Goal: Task Accomplishment & Management: Manage account settings

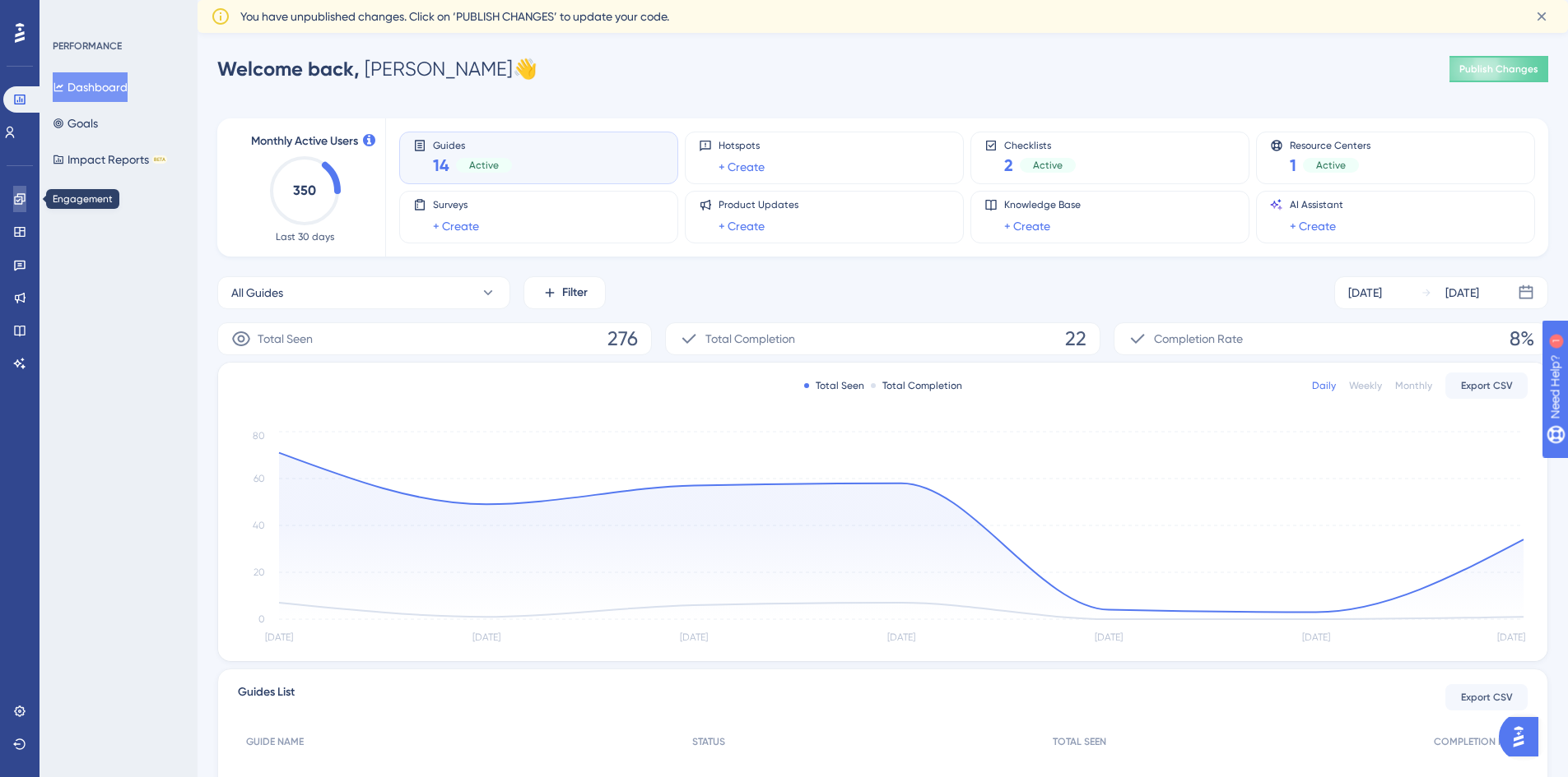
click at [20, 203] on icon at bounding box center [19, 199] width 13 height 13
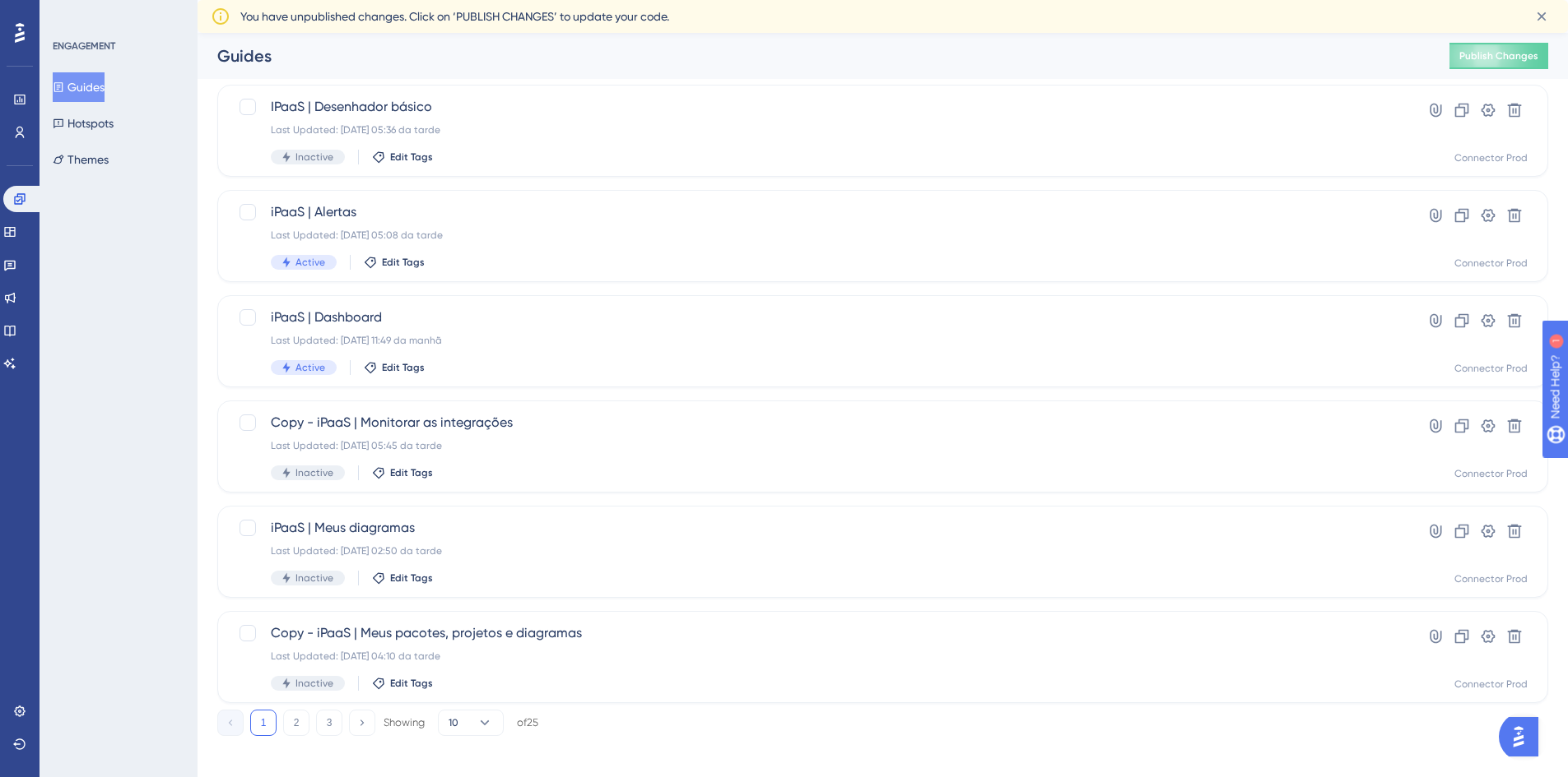
scroll to position [499, 0]
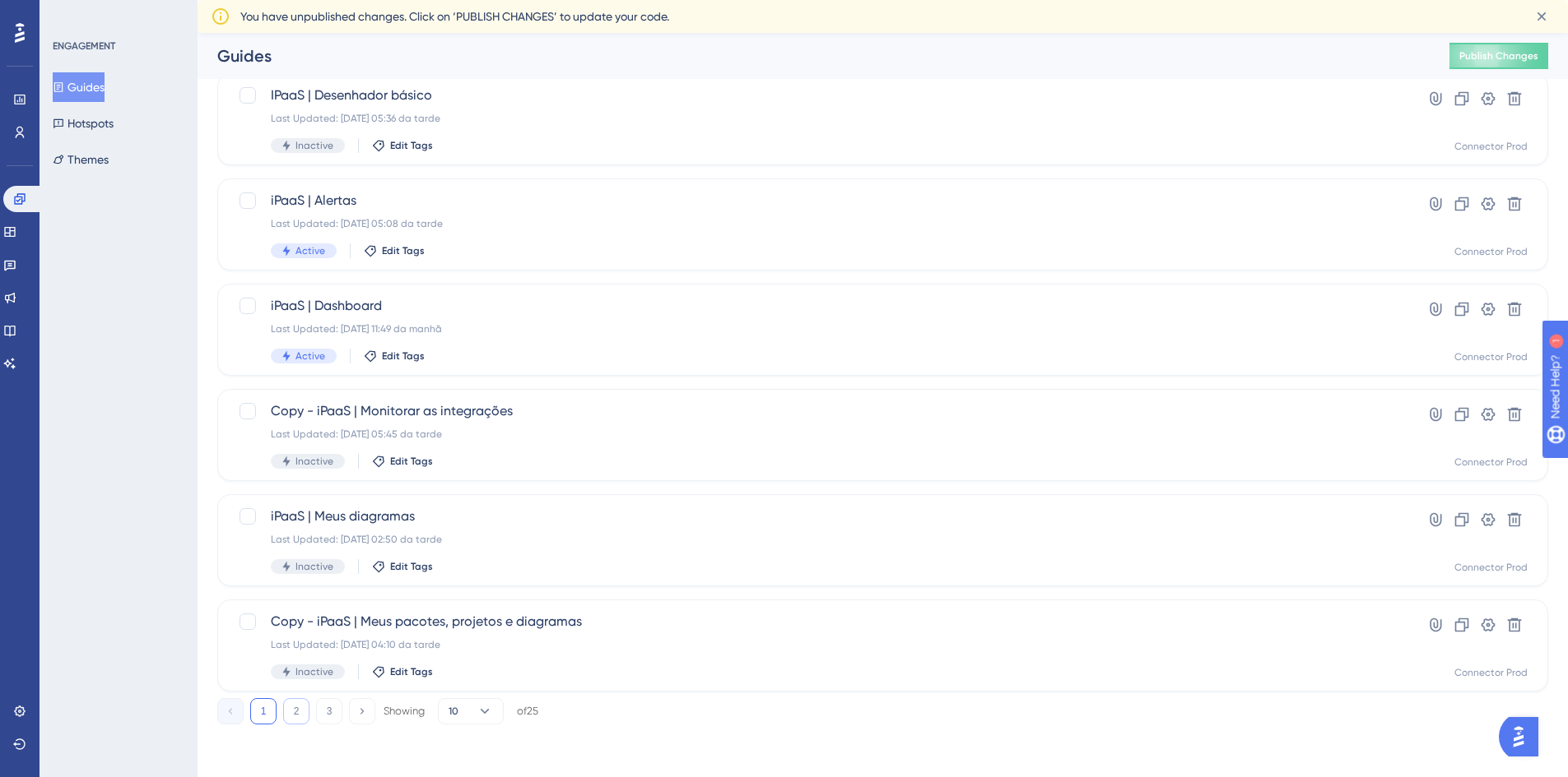
click at [299, 715] on button "2" at bounding box center [297, 712] width 26 height 26
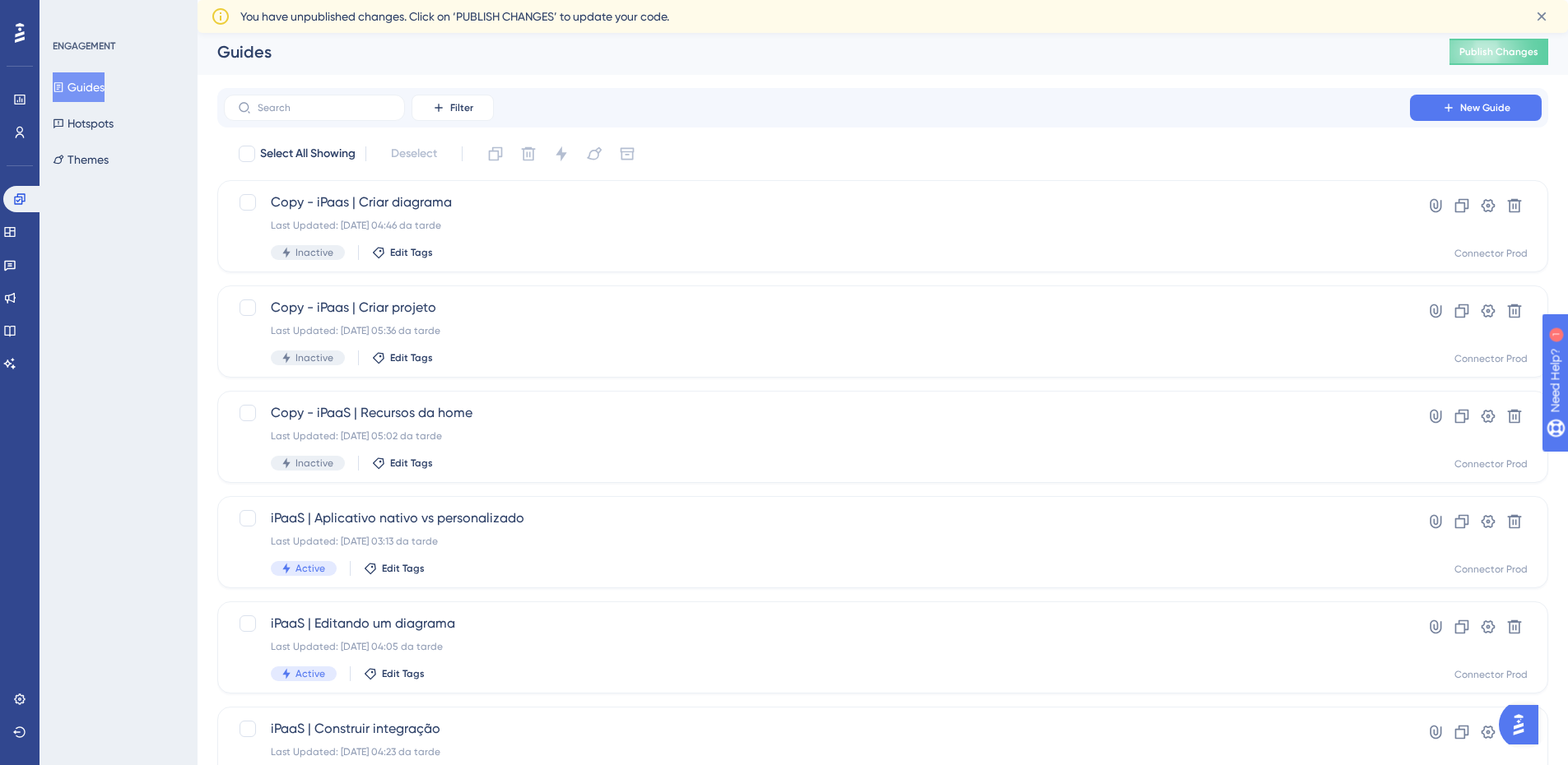
scroll to position [0, 0]
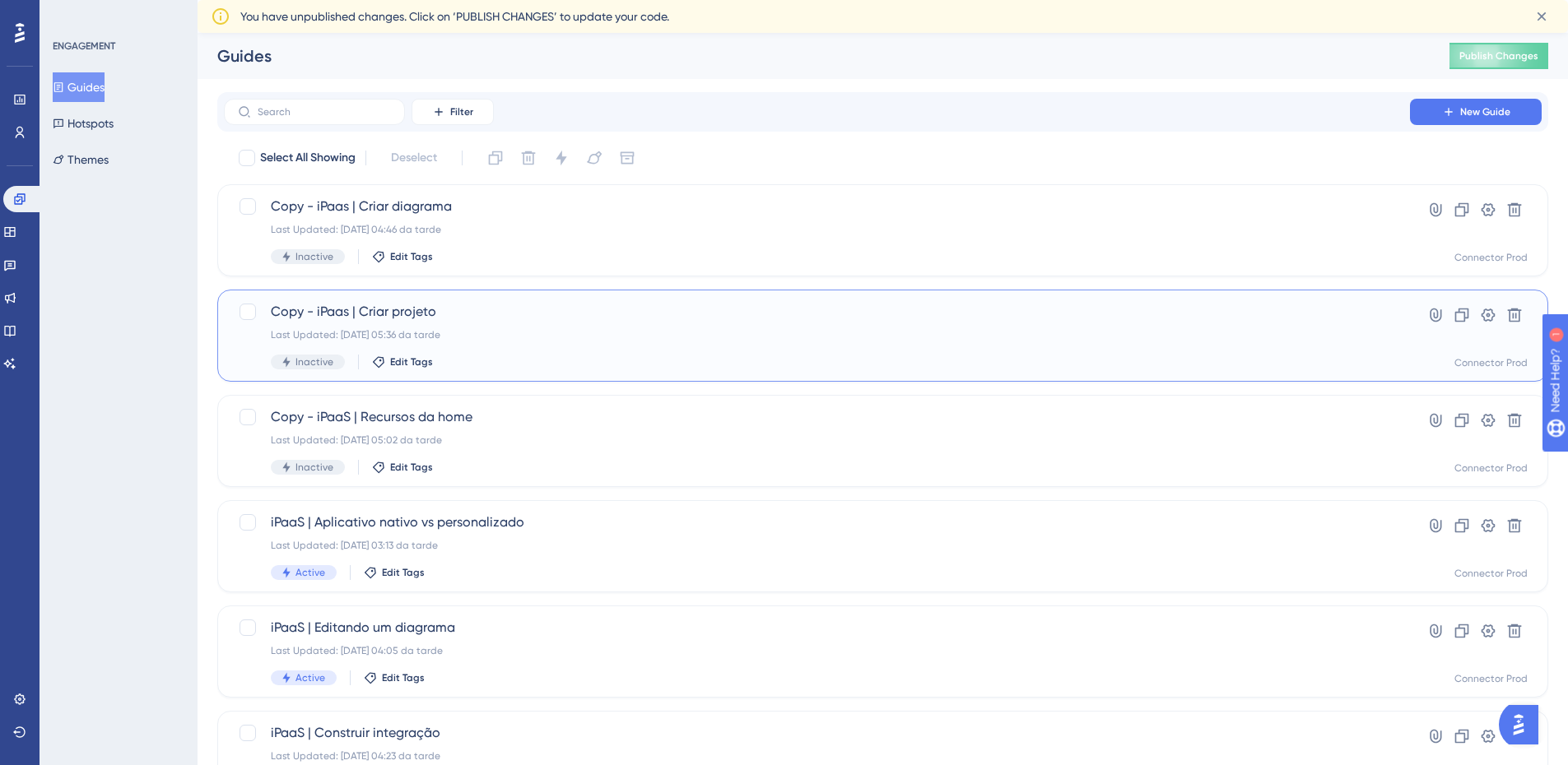
click at [763, 310] on span "Copy - iPaas | Criar projeto" at bounding box center [817, 312] width 1093 height 19
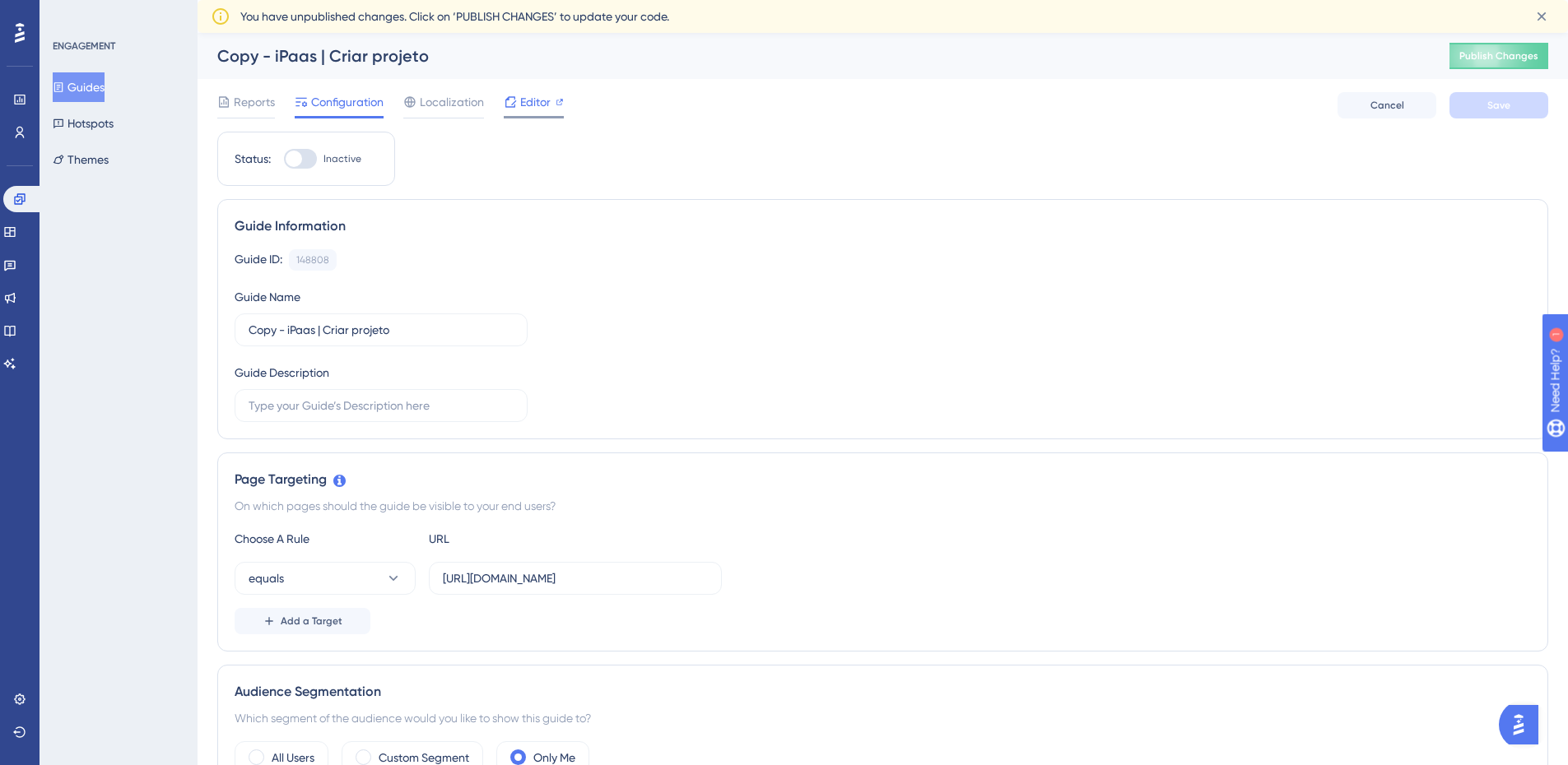
click at [548, 95] on span "Editor" at bounding box center [535, 102] width 31 height 19
click at [545, 89] on div "Reports Configuration Localization Editor Cancel Save" at bounding box center [883, 106] width 1331 height 53
click at [549, 106] on span "Editor" at bounding box center [535, 102] width 31 height 19
drag, startPoint x: 652, startPoint y: 582, endPoint x: 575, endPoint y: 585, distance: 77.1
click at [574, 585] on input "https://ipaas.totvs.app/integrations" at bounding box center [575, 578] width 265 height 18
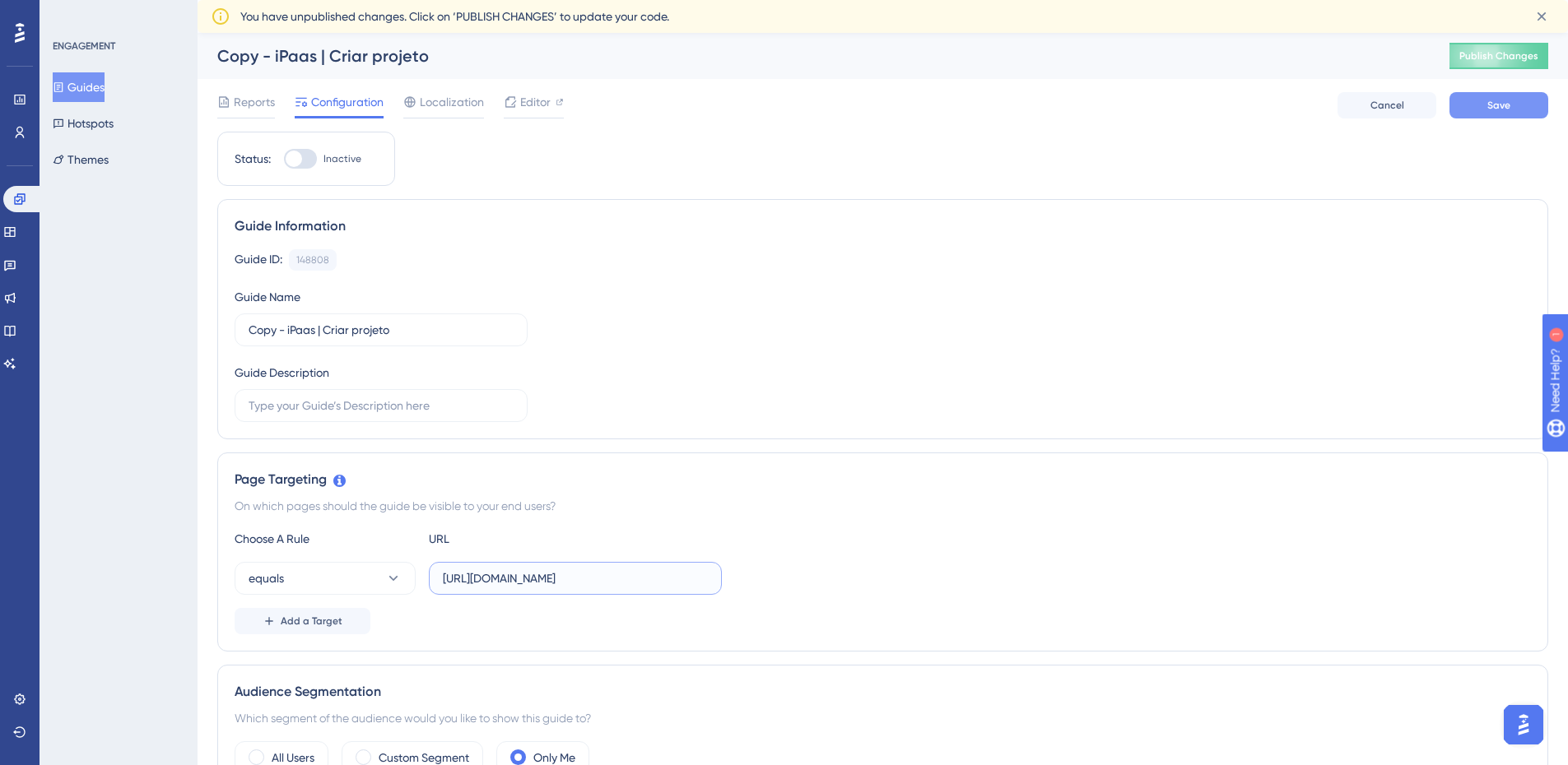
type input "https://ipaas.totvs.app"
click at [1512, 105] on button "Save" at bounding box center [1498, 106] width 99 height 26
click at [553, 97] on div "Editor" at bounding box center [534, 102] width 60 height 19
click at [548, 96] on span "Editor" at bounding box center [535, 102] width 31 height 19
